Goal: Information Seeking & Learning: Learn about a topic

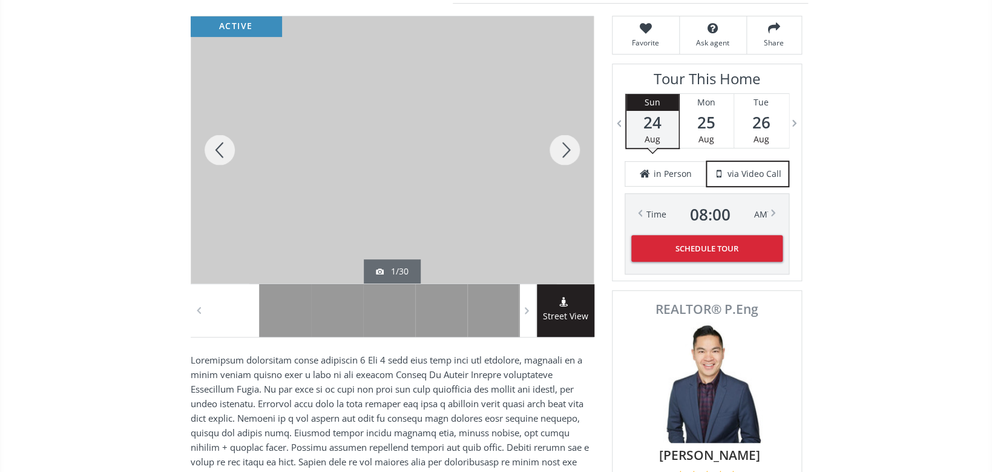
scroll to position [149, 0]
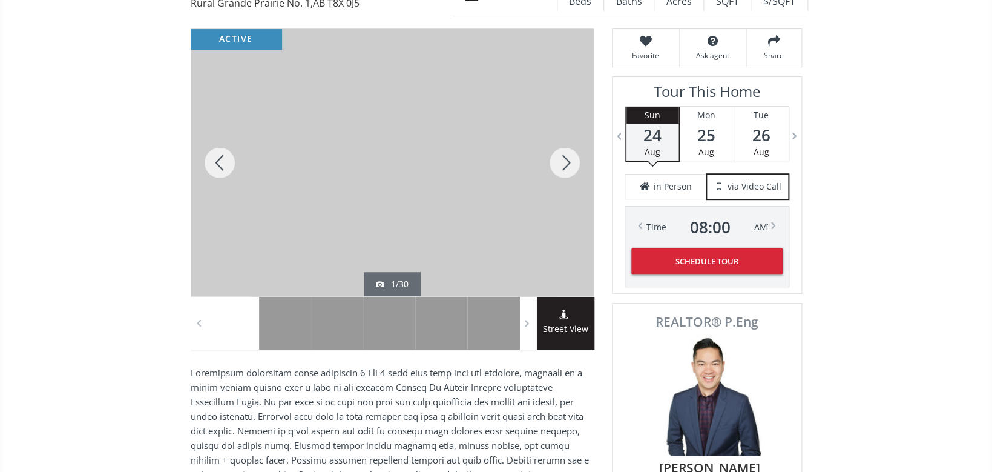
click at [567, 159] on div at bounding box center [565, 162] width 58 height 267
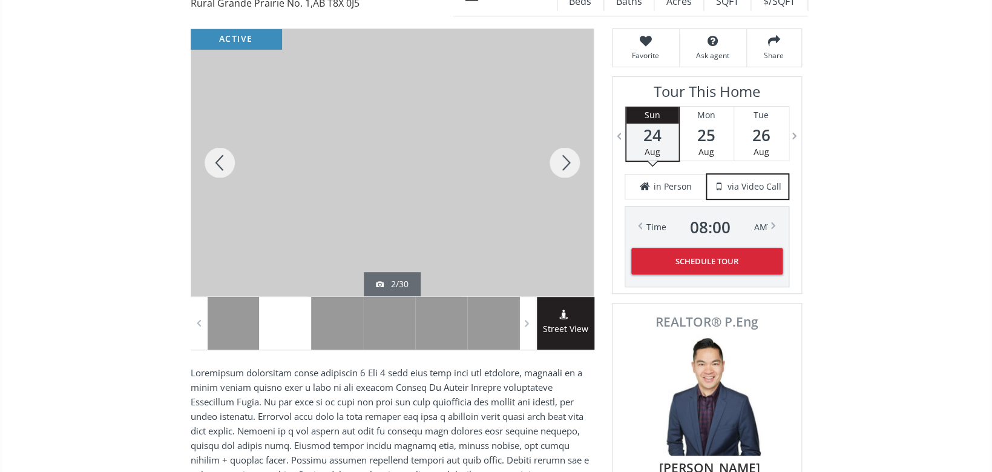
click at [570, 162] on div at bounding box center [565, 162] width 58 height 267
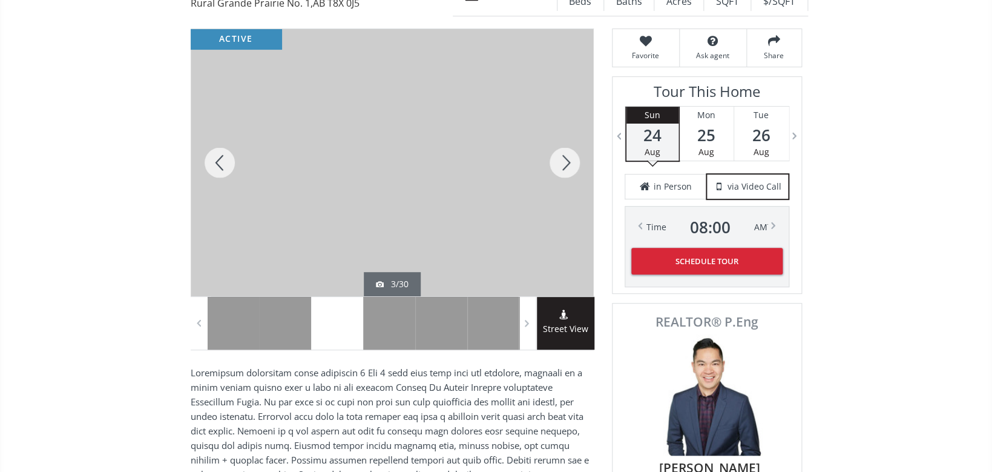
click at [570, 162] on div at bounding box center [565, 162] width 58 height 267
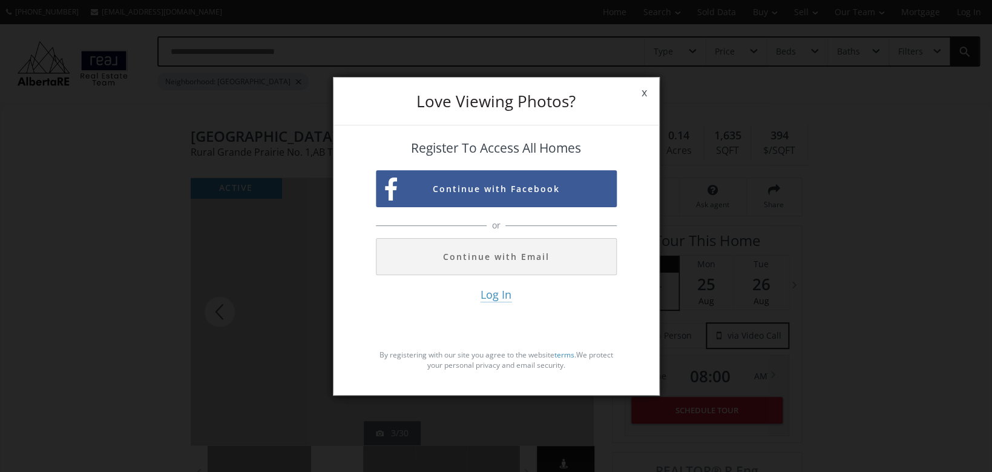
click at [643, 91] on span "x" at bounding box center [645, 93] width 30 height 34
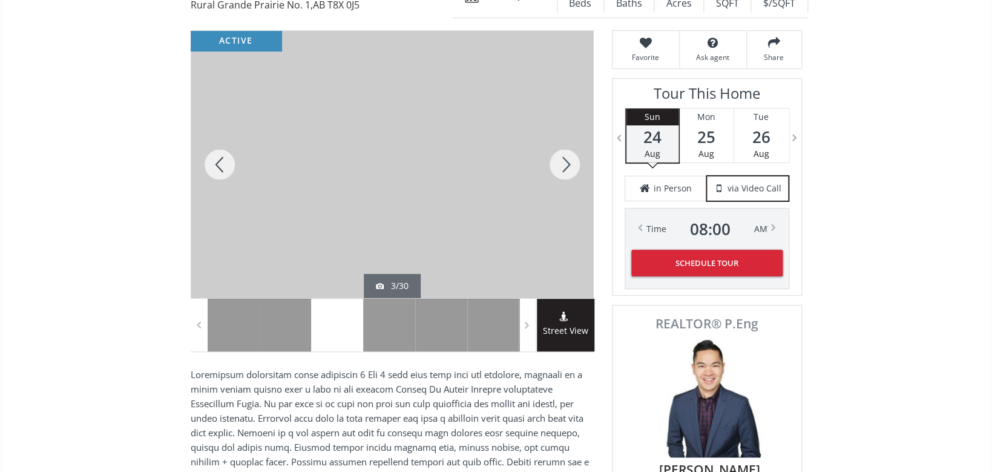
scroll to position [149, 0]
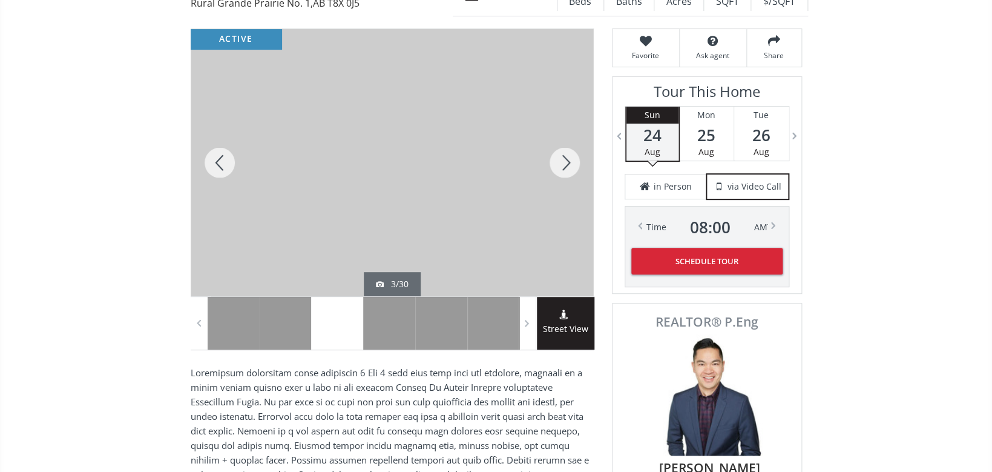
click at [568, 156] on div at bounding box center [565, 162] width 58 height 267
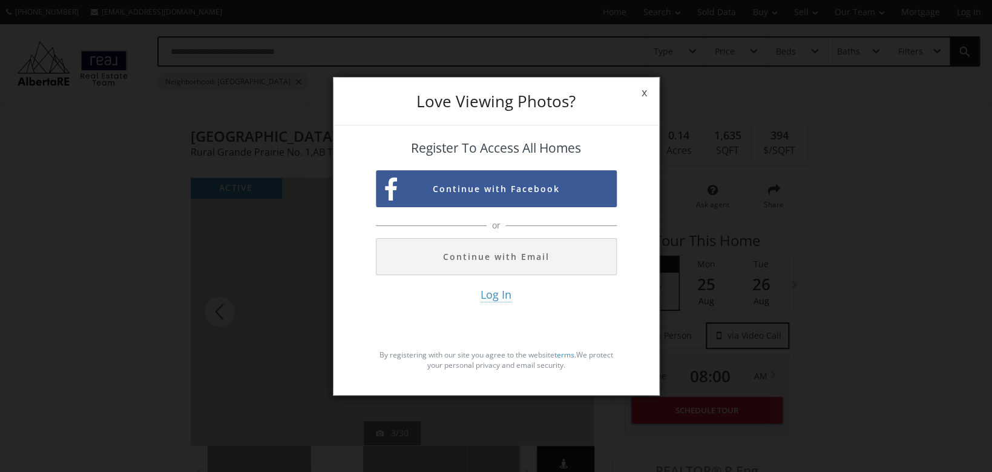
click at [644, 90] on span "x" at bounding box center [645, 93] width 30 height 34
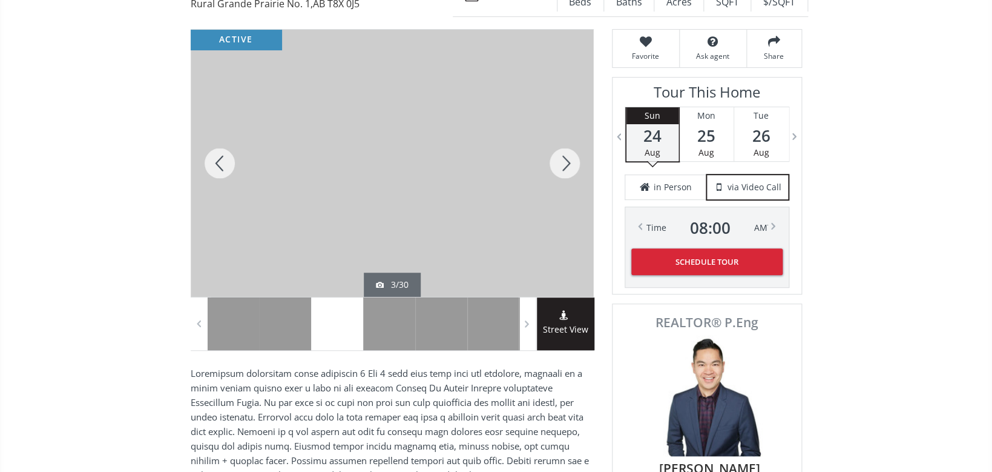
scroll to position [149, 0]
